Goal: Find specific page/section: Find specific page/section

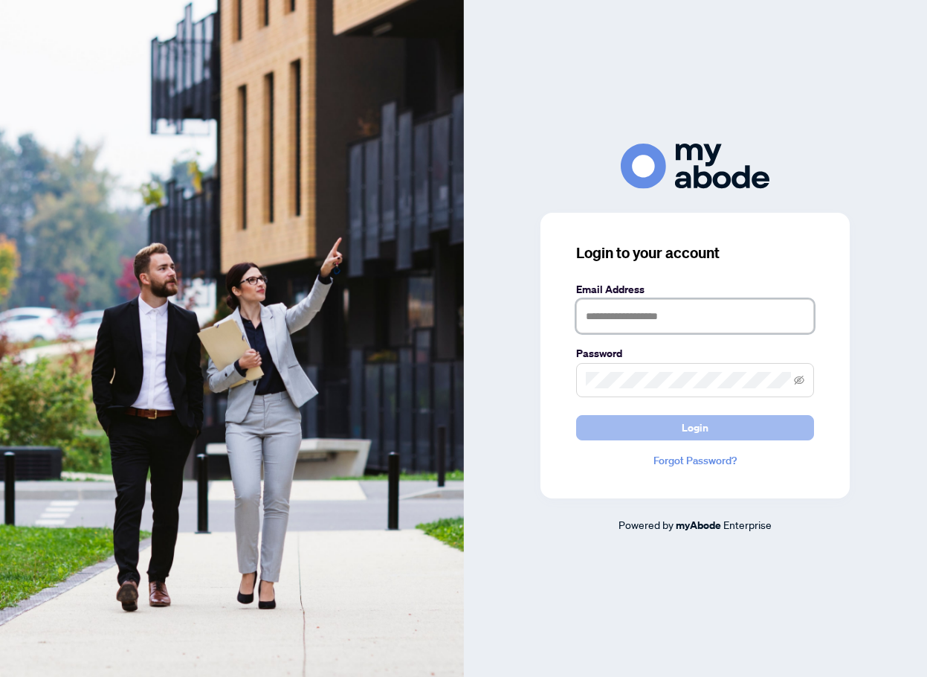
type input "**********"
click at [622, 428] on button "Login" at bounding box center [695, 427] width 238 height 25
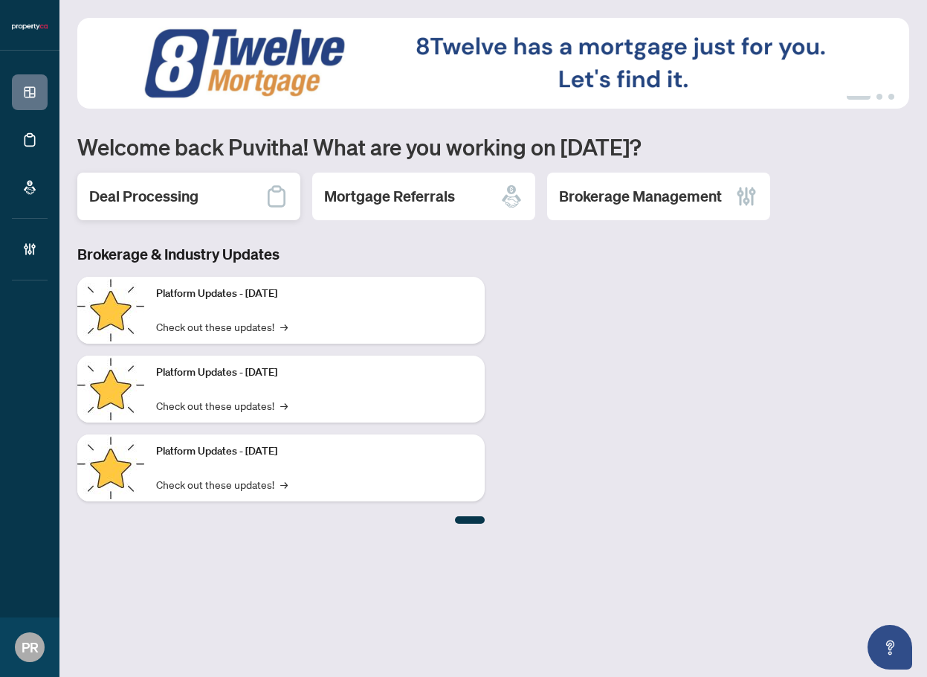
click at [159, 207] on div "Deal Processing" at bounding box center [188, 197] width 223 height 48
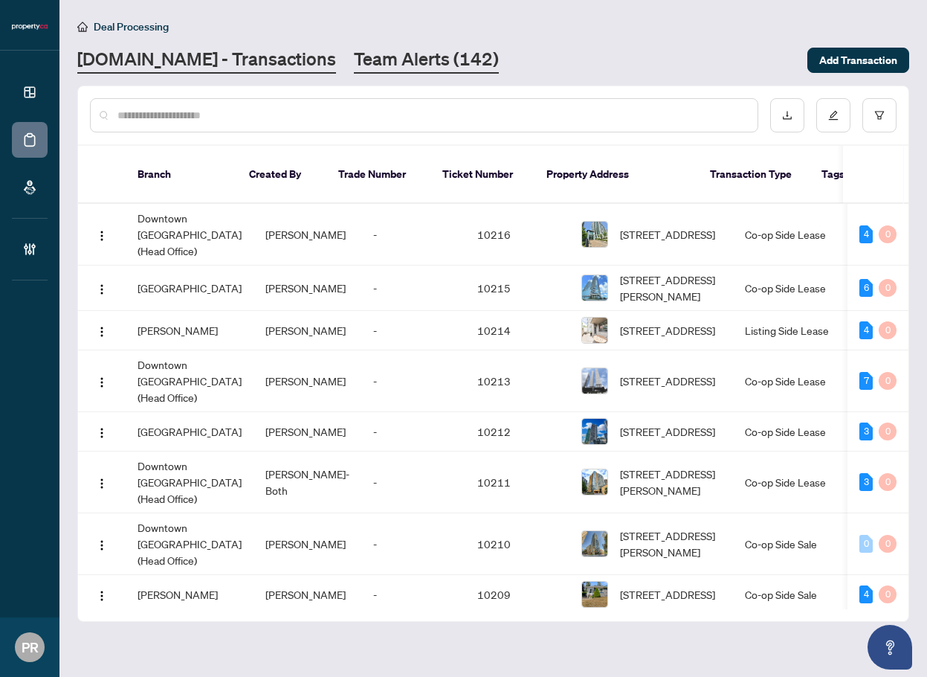
click at [354, 65] on link "Team Alerts (142)" at bounding box center [426, 60] width 145 height 27
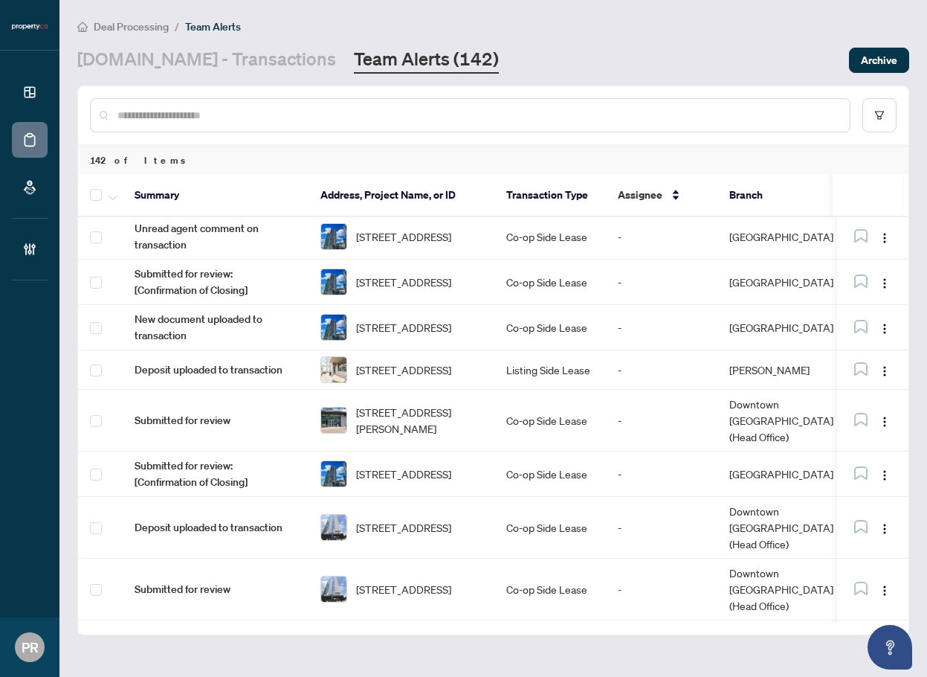
scroll to position [509, 0]
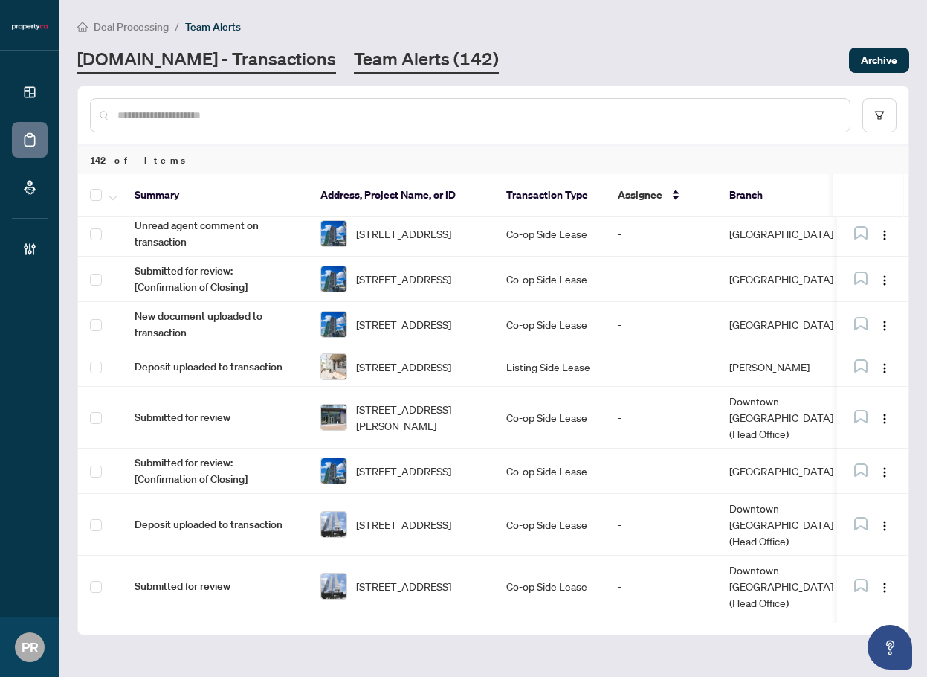
click at [219, 65] on link "[DOMAIN_NAME] - Transactions" at bounding box center [206, 60] width 259 height 27
